Goal: Task Accomplishment & Management: Complete application form

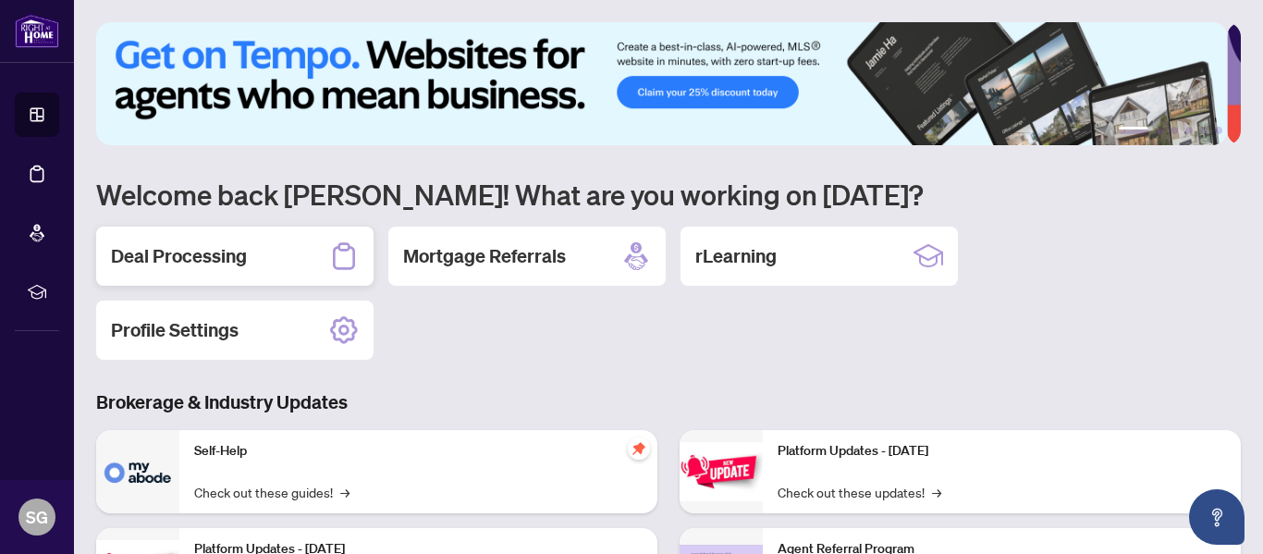
click at [210, 259] on h2 "Deal Processing" at bounding box center [179, 256] width 136 height 26
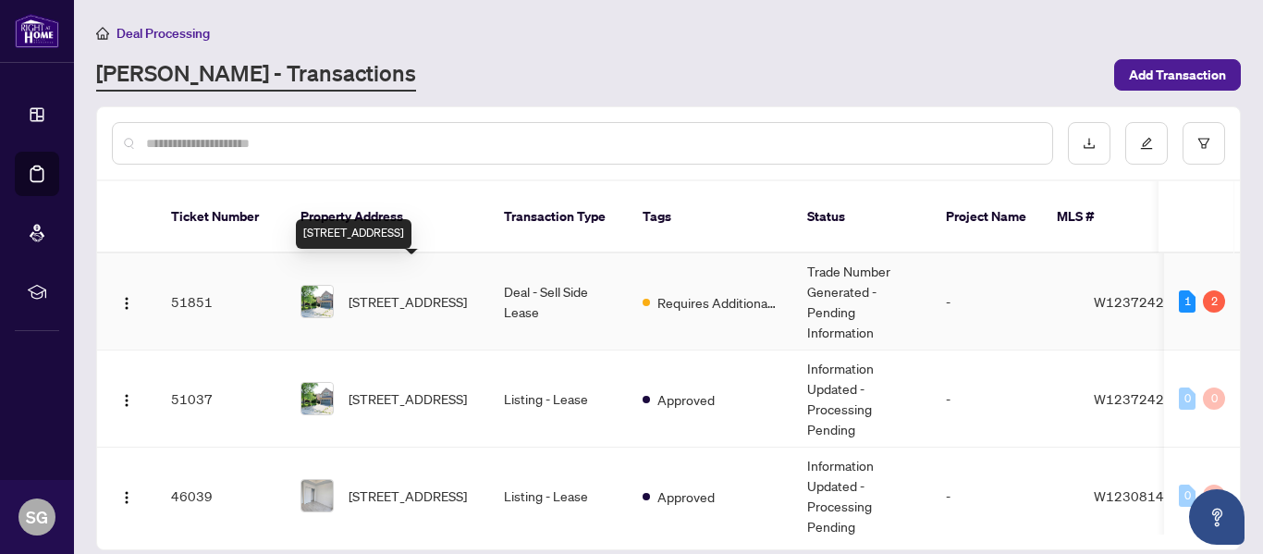
click at [381, 291] on span "[STREET_ADDRESS]" at bounding box center [408, 301] width 118 height 20
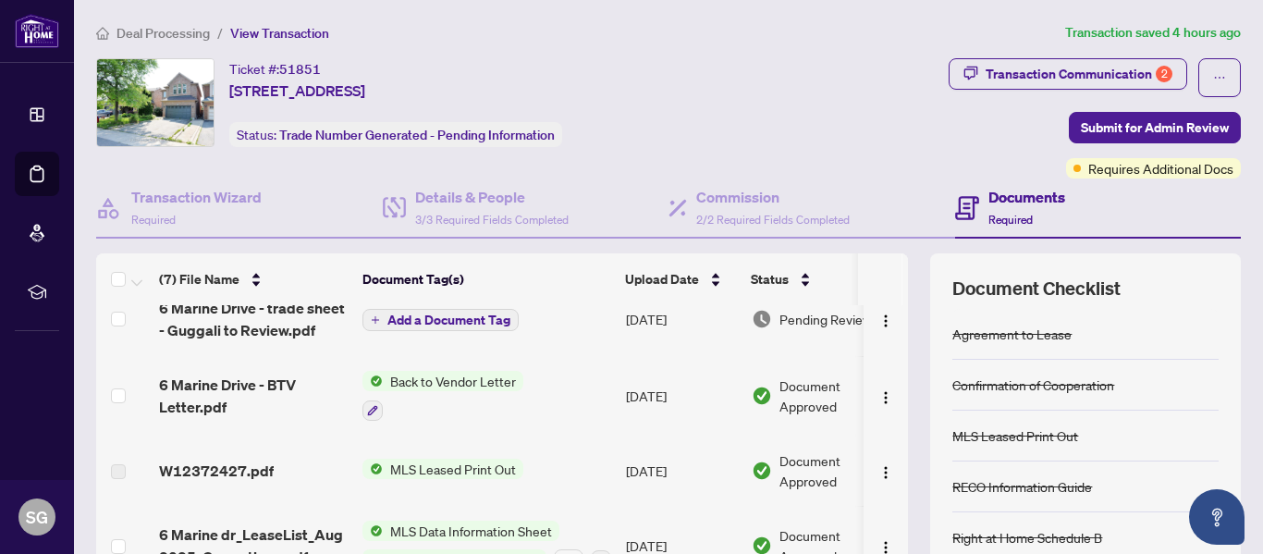
scroll to position [92, 0]
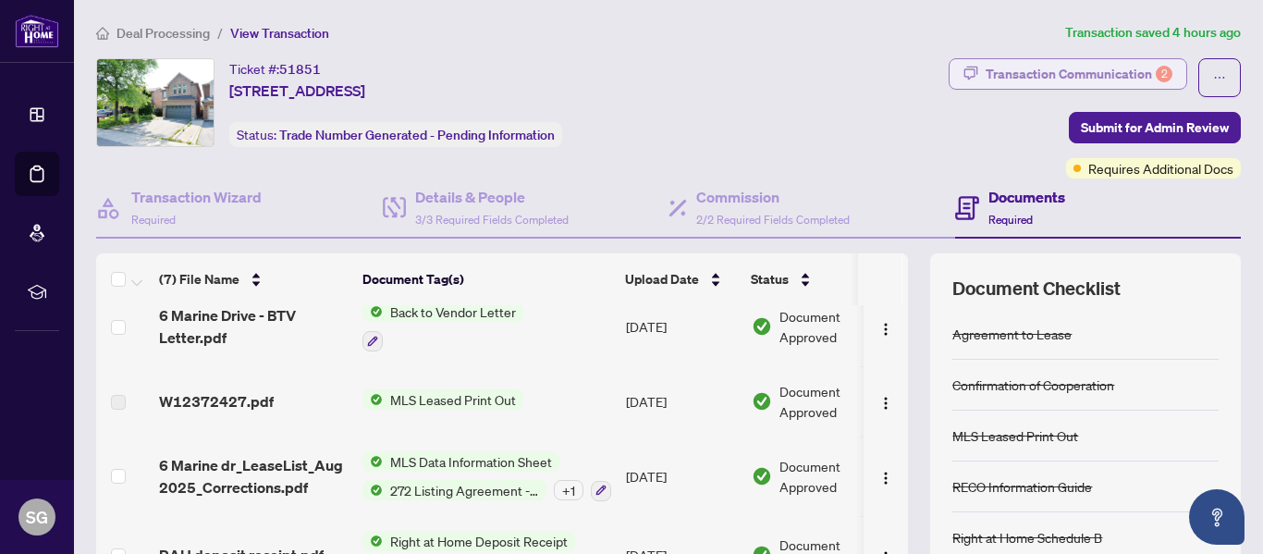
click at [1109, 73] on div "Transaction Communication 2" at bounding box center [1078, 74] width 187 height 30
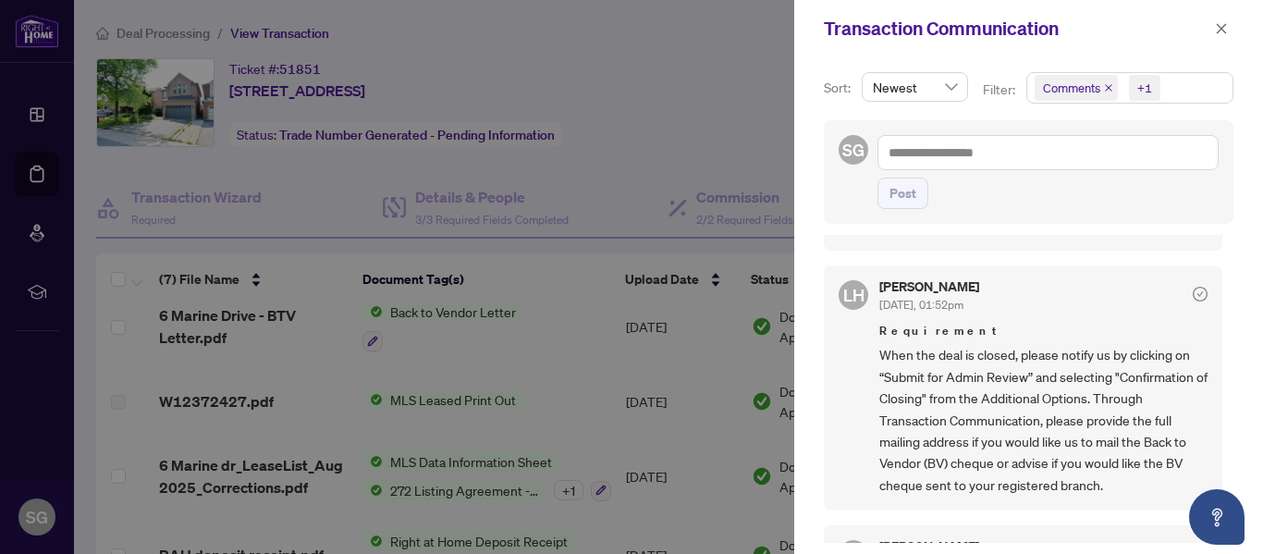
scroll to position [370, 0]
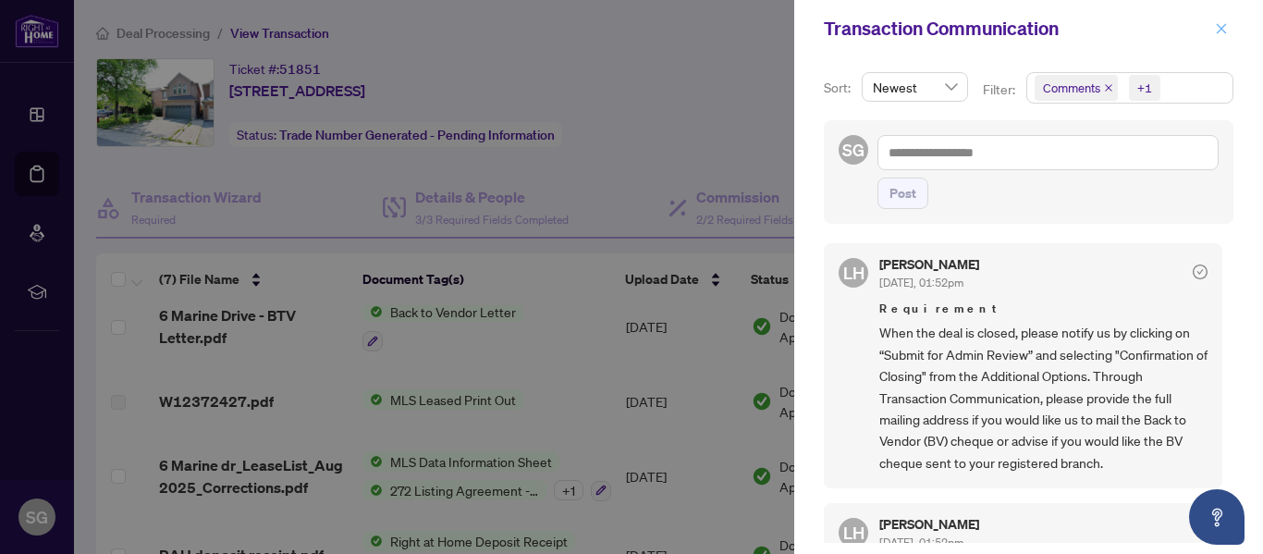
click at [1224, 30] on icon "close" at bounding box center [1221, 28] width 13 height 13
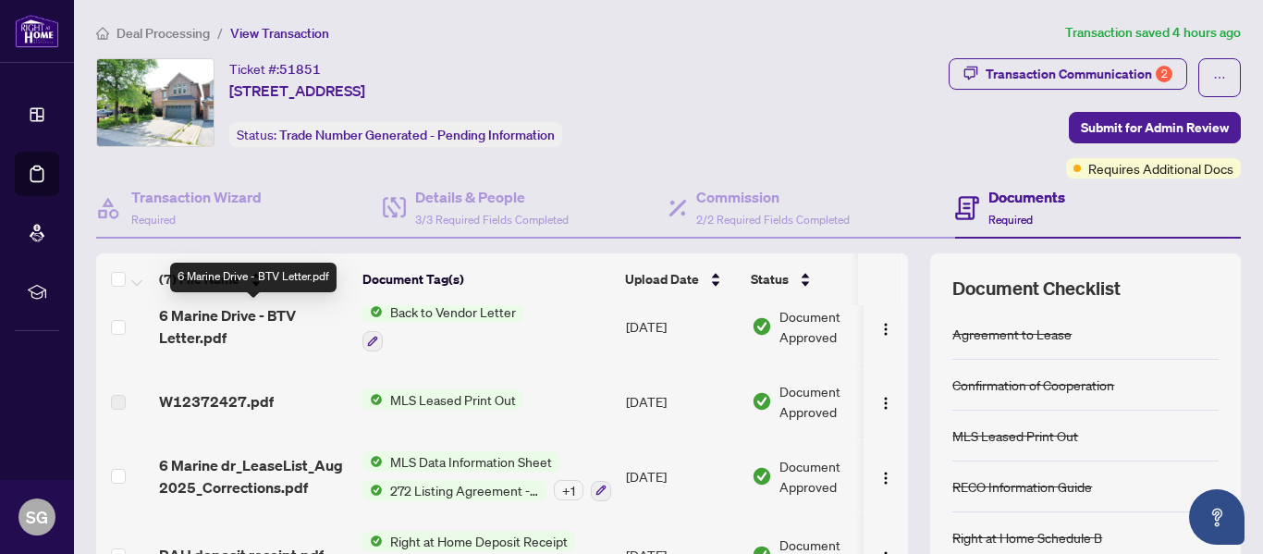
click at [226, 315] on span "6 Marine Drive - BTV Letter.pdf" at bounding box center [253, 326] width 189 height 44
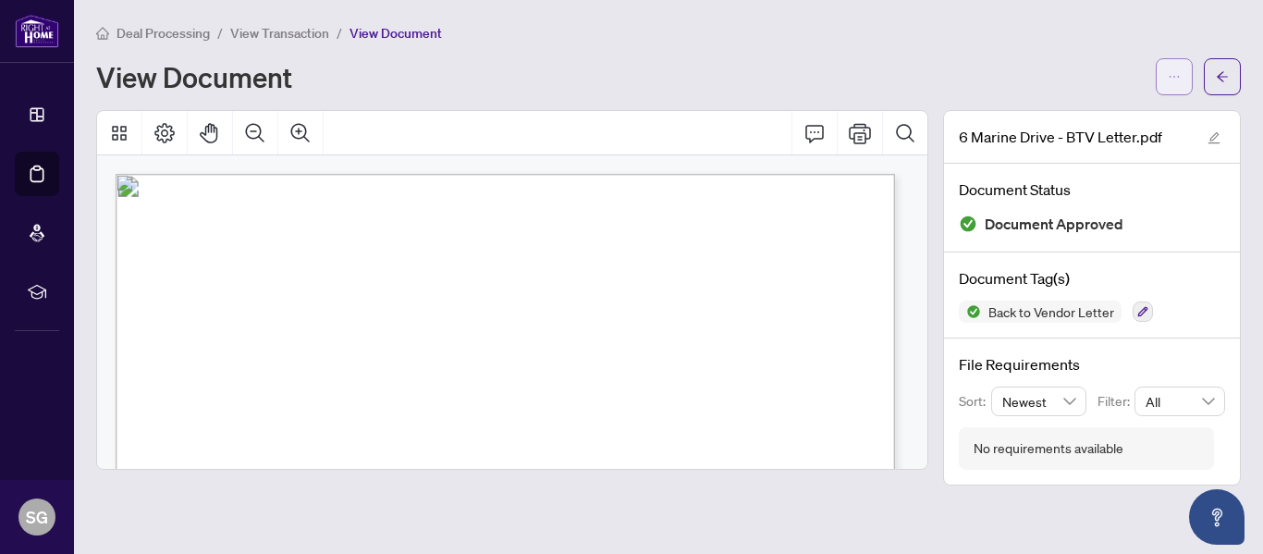
click at [1177, 67] on span "button" at bounding box center [1174, 77] width 13 height 30
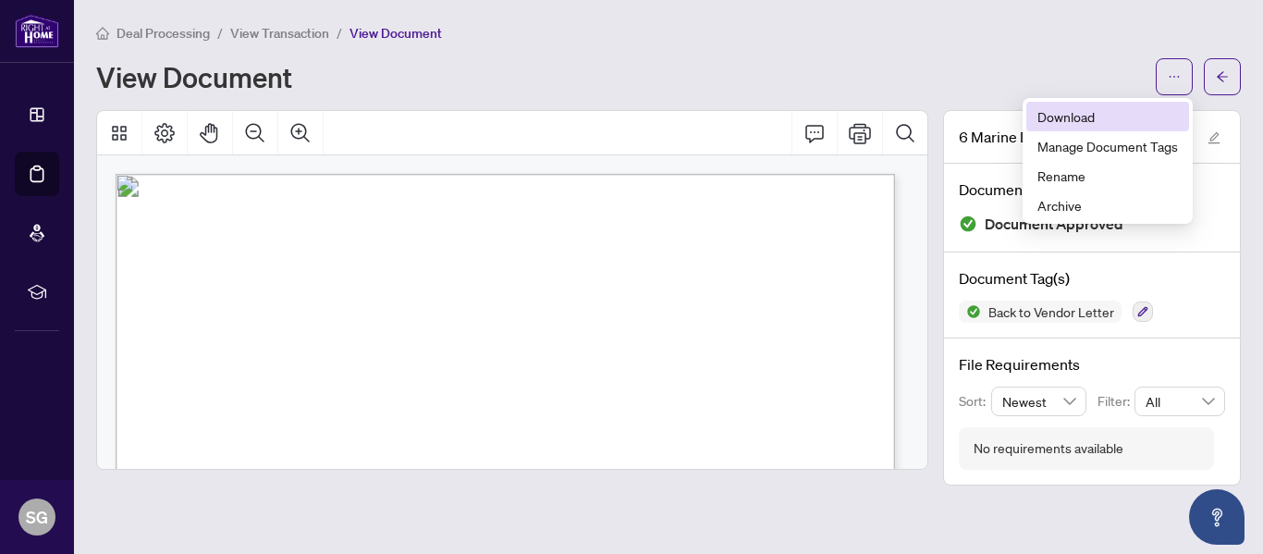
click at [1071, 116] on span "Download" at bounding box center [1107, 116] width 141 height 20
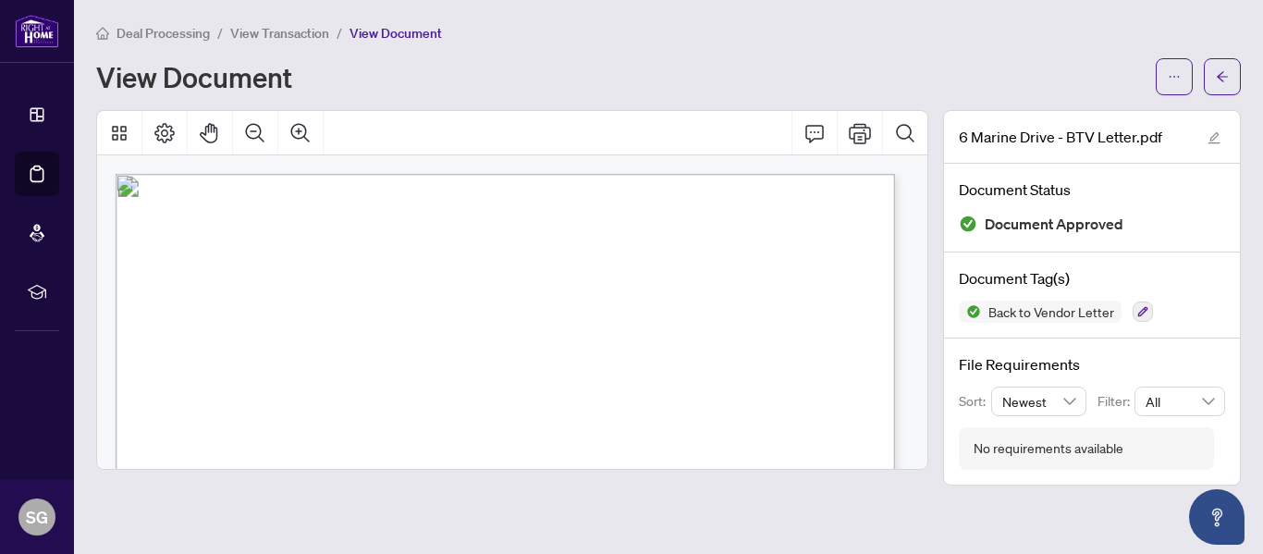
click at [286, 37] on span "View Transaction" at bounding box center [279, 33] width 99 height 17
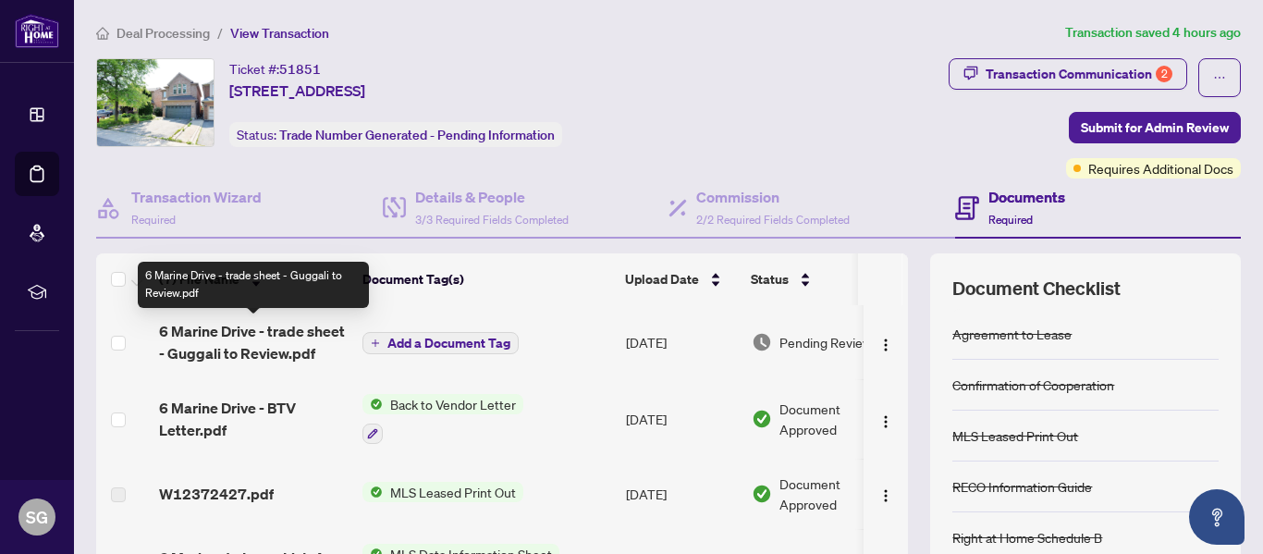
click at [255, 334] on span "6 Marine Drive - trade sheet - Guggali to Review.pdf" at bounding box center [253, 342] width 189 height 44
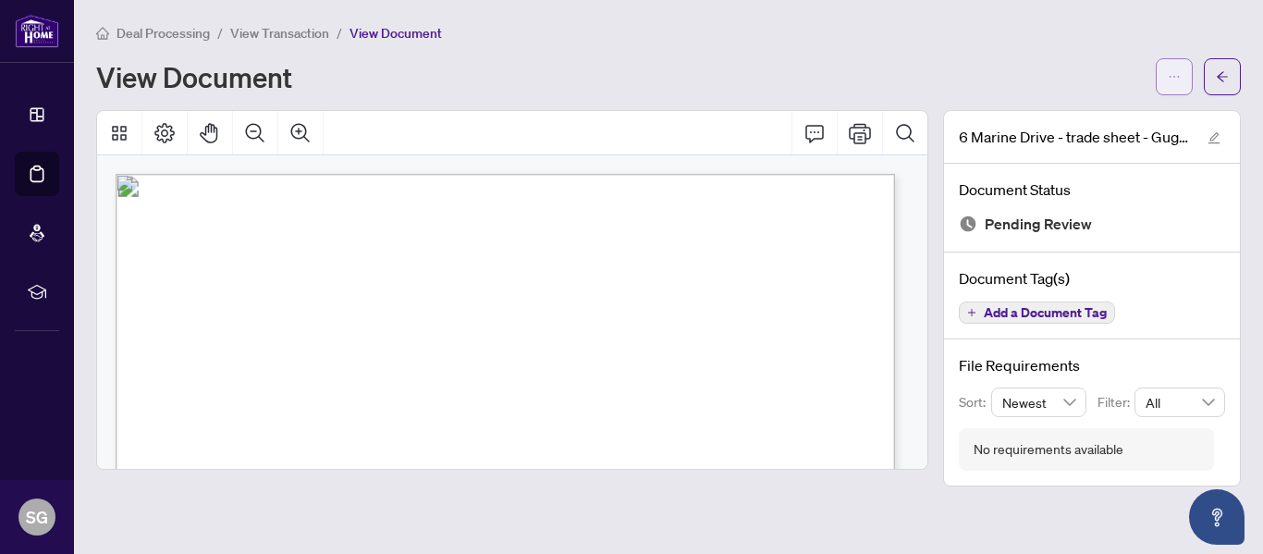
click at [1179, 74] on icon "ellipsis" at bounding box center [1174, 76] width 13 height 13
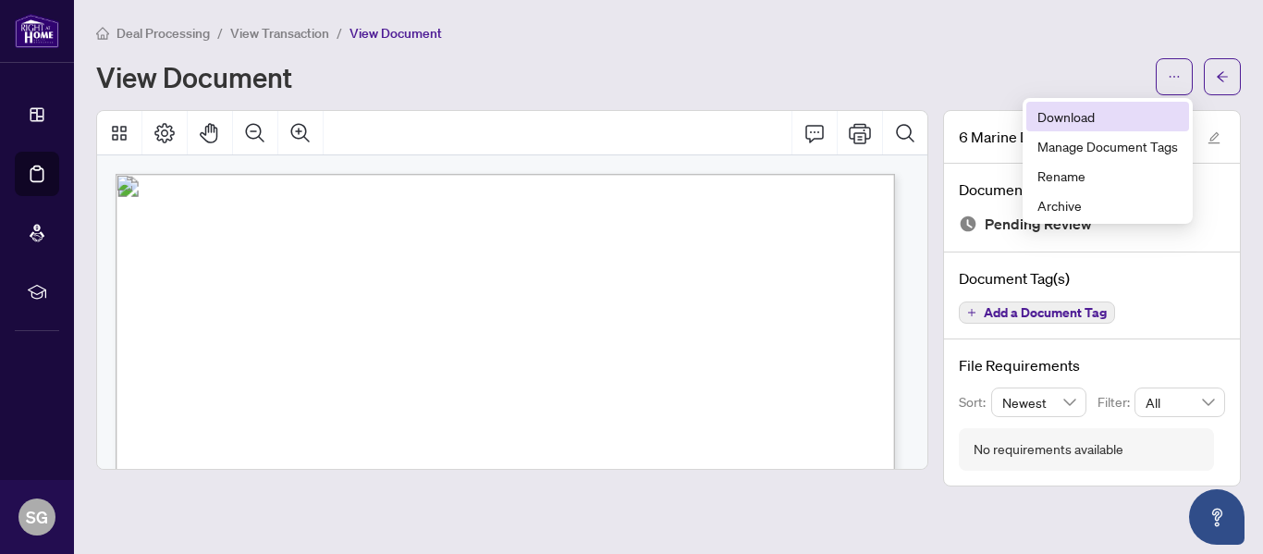
click at [1058, 113] on span "Download" at bounding box center [1107, 116] width 141 height 20
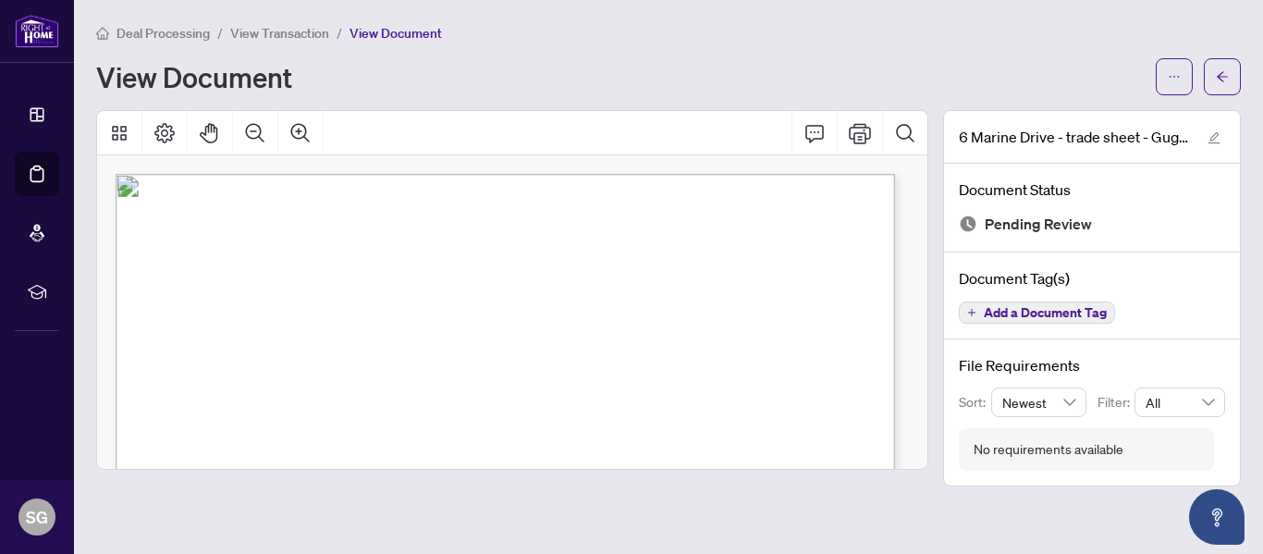
click at [319, 33] on span "View Transaction" at bounding box center [279, 33] width 99 height 17
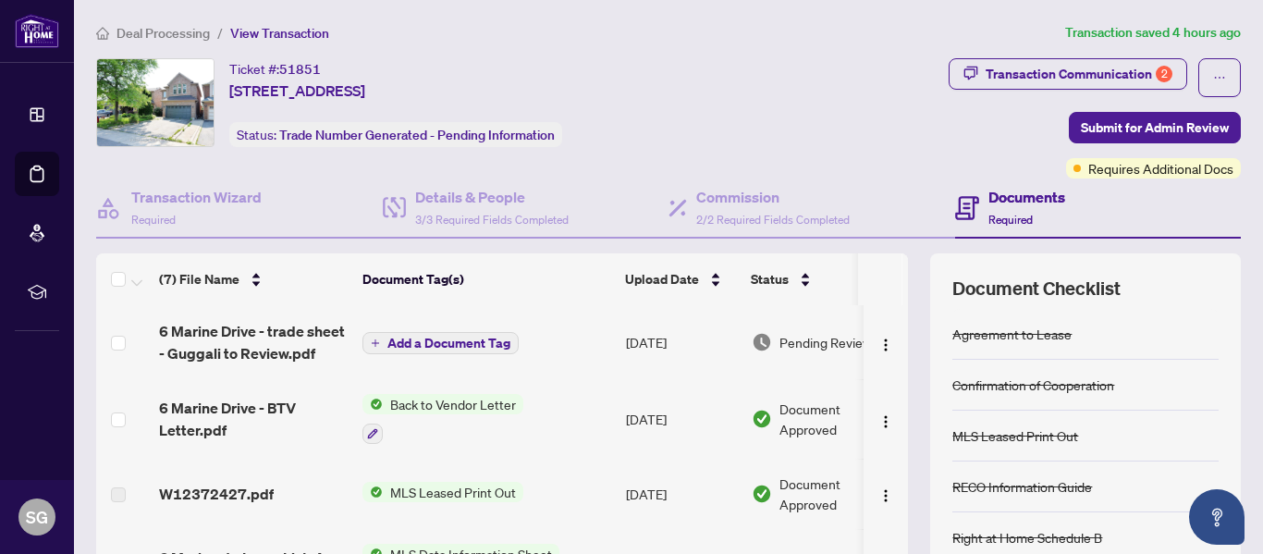
click at [470, 279] on th "Document Tag(s)" at bounding box center [486, 279] width 263 height 52
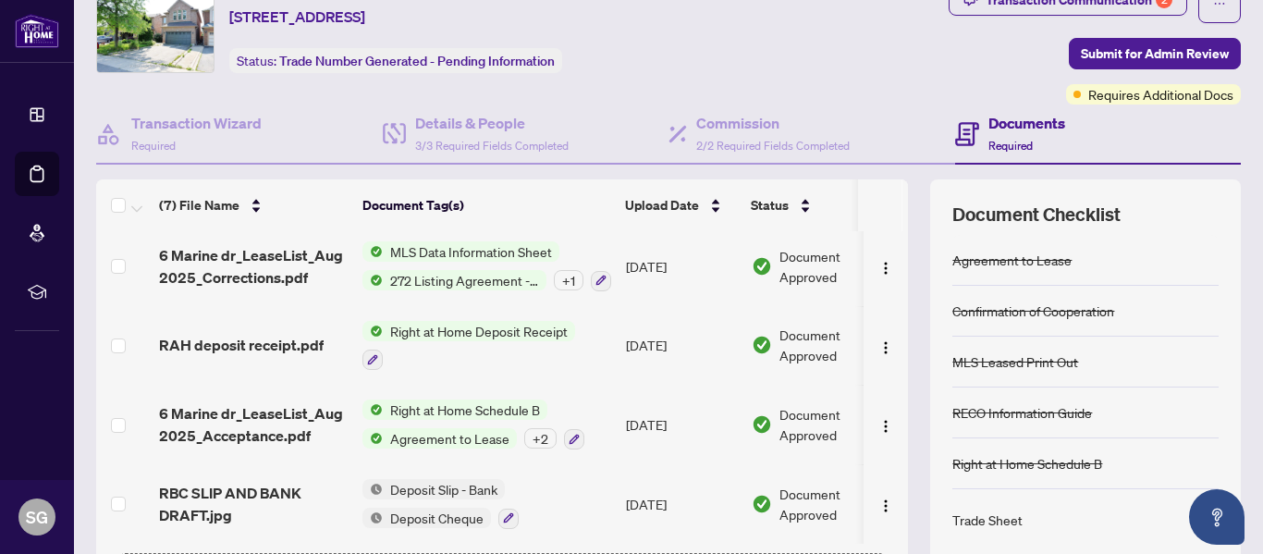
scroll to position [220, 0]
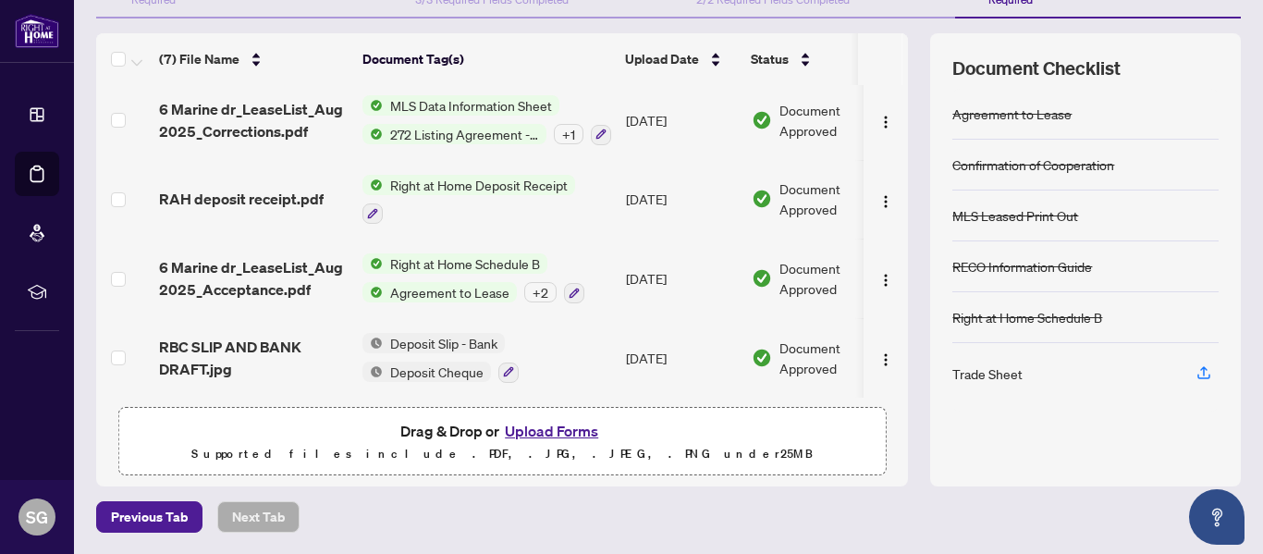
click at [446, 444] on p "Supported files include .PDF, .JPG, .JPEG, .PNG under 25 MB" at bounding box center [501, 454] width 743 height 22
click at [552, 431] on button "Upload Forms" at bounding box center [551, 431] width 104 height 24
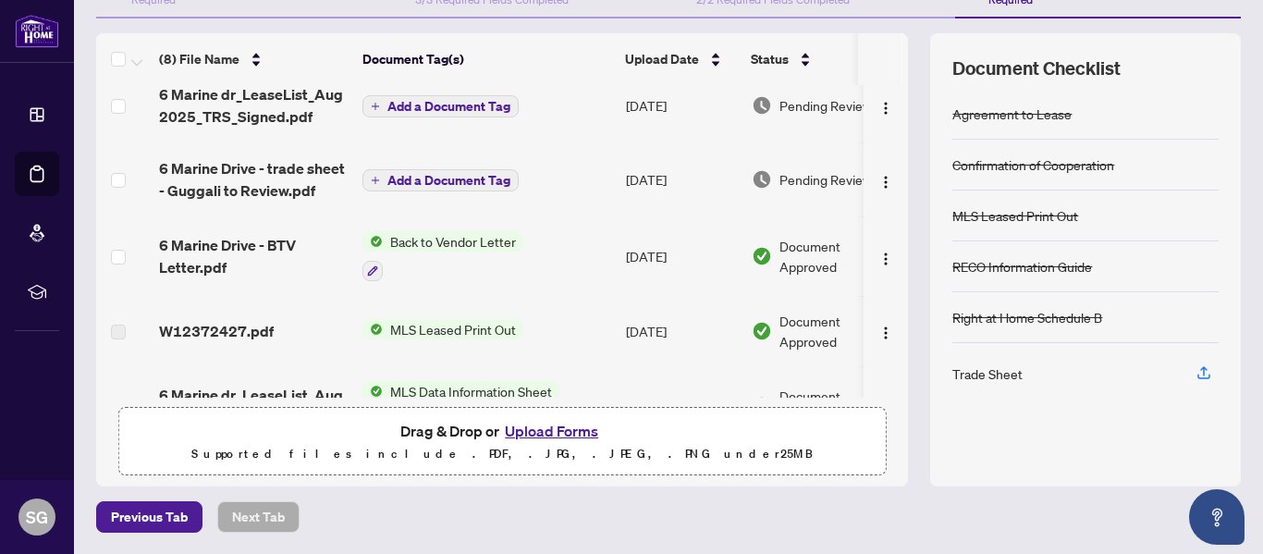
scroll to position [0, 0]
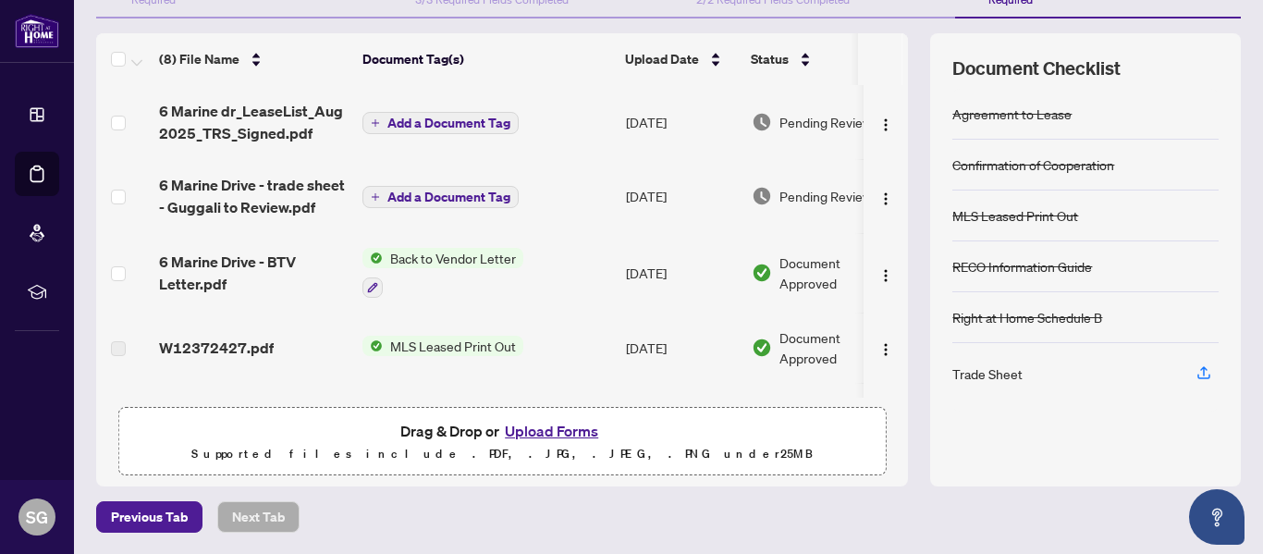
click at [413, 125] on span "Add a Document Tag" at bounding box center [448, 122] width 123 height 13
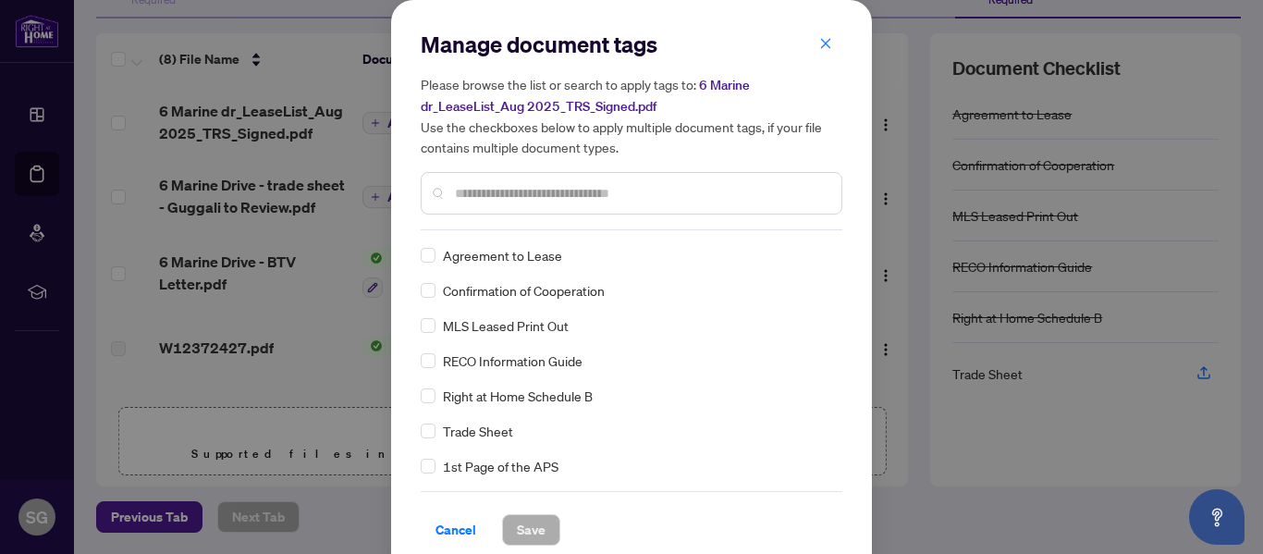
click at [513, 188] on input "text" at bounding box center [641, 193] width 372 height 20
click at [530, 529] on span "Save" at bounding box center [531, 530] width 29 height 30
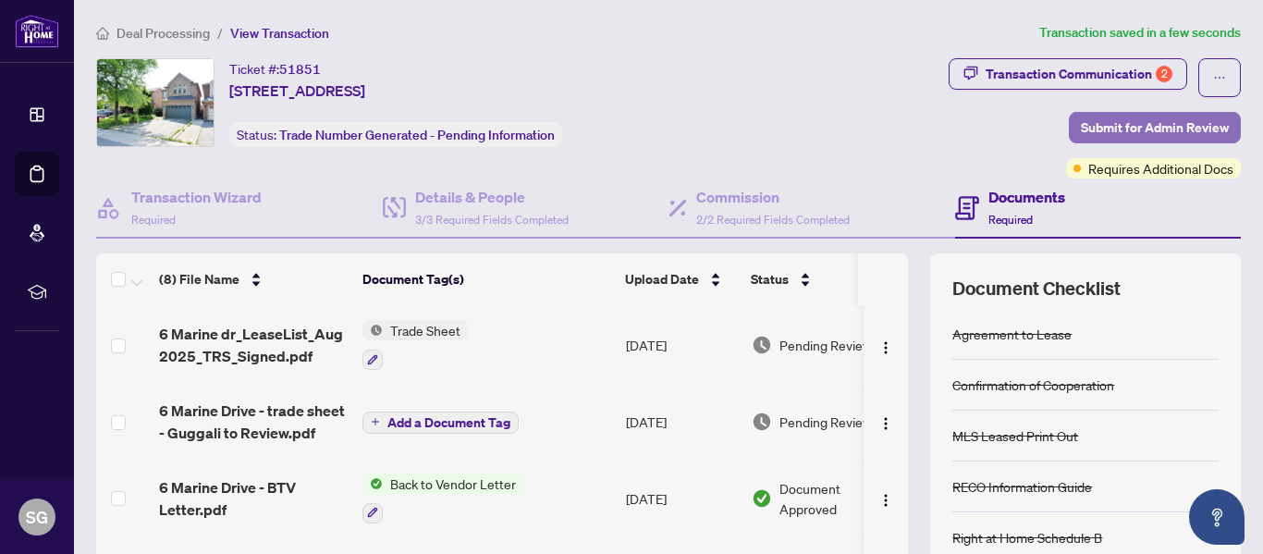
click at [1160, 128] on span "Submit for Admin Review" at bounding box center [1155, 128] width 148 height 30
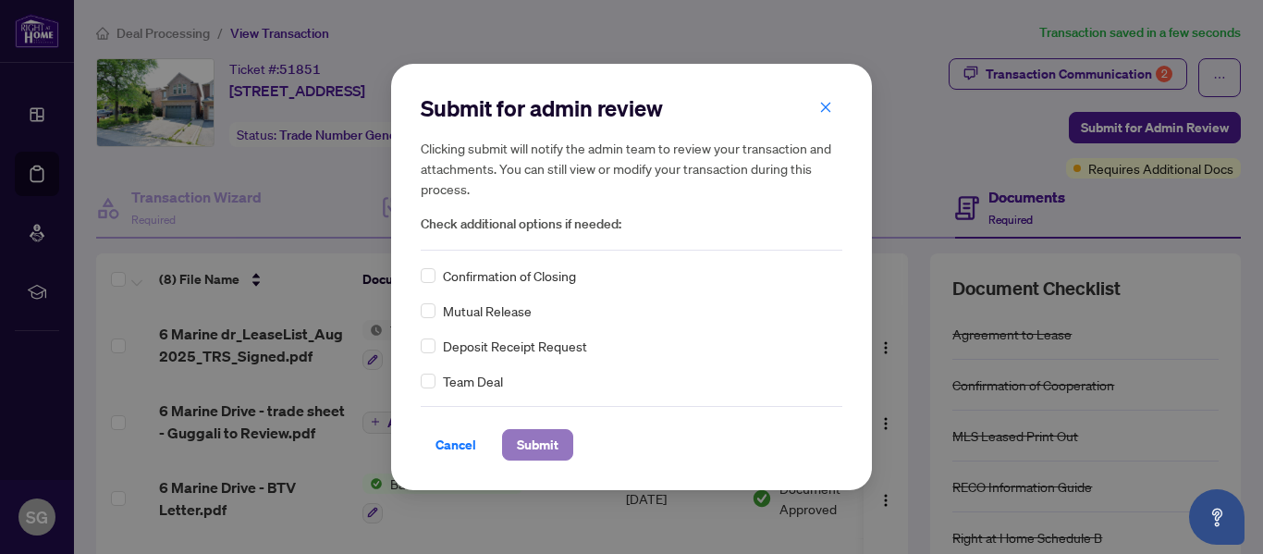
click at [546, 445] on span "Submit" at bounding box center [538, 445] width 42 height 30
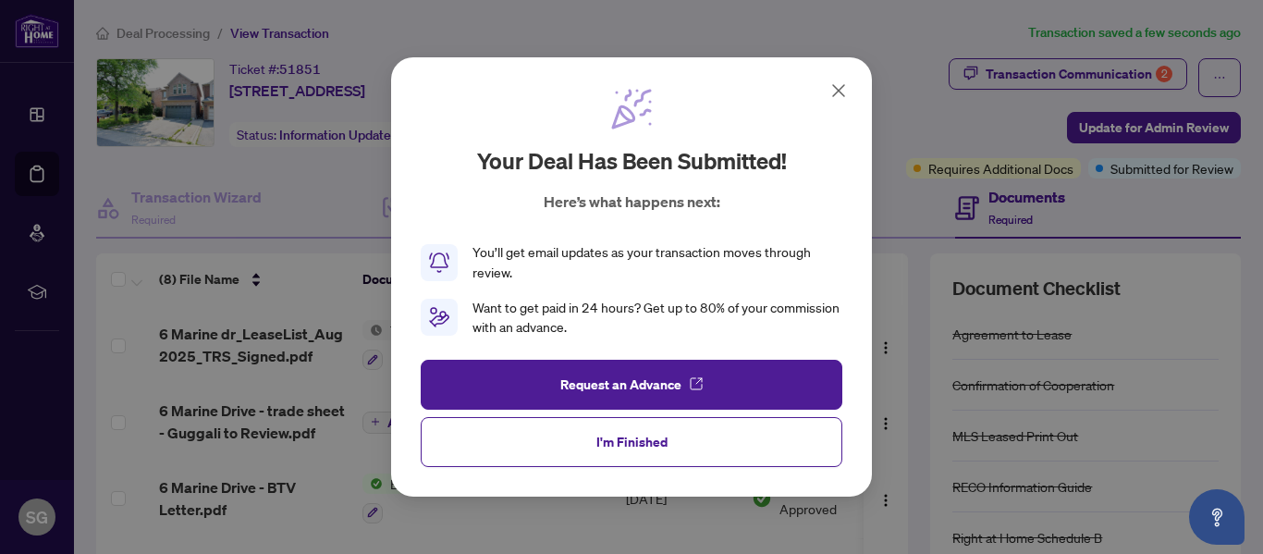
click at [639, 451] on span "I'm Finished" at bounding box center [631, 442] width 71 height 30
